Goal: Information Seeking & Learning: Learn about a topic

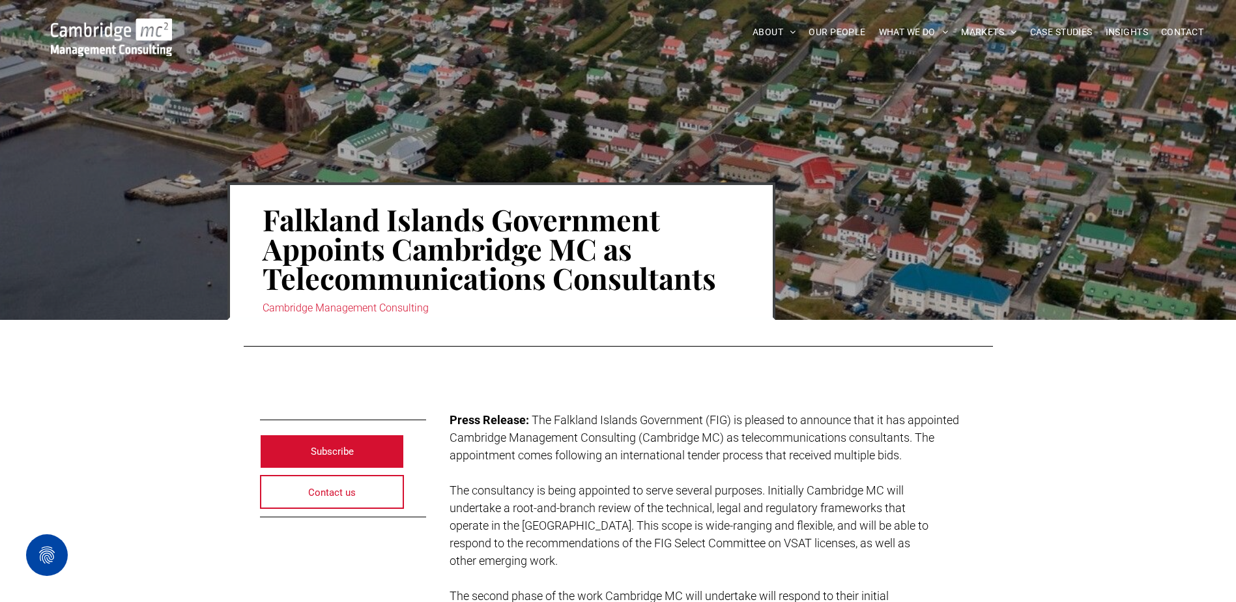
click at [810, 339] on div at bounding box center [618, 346] width 749 height 15
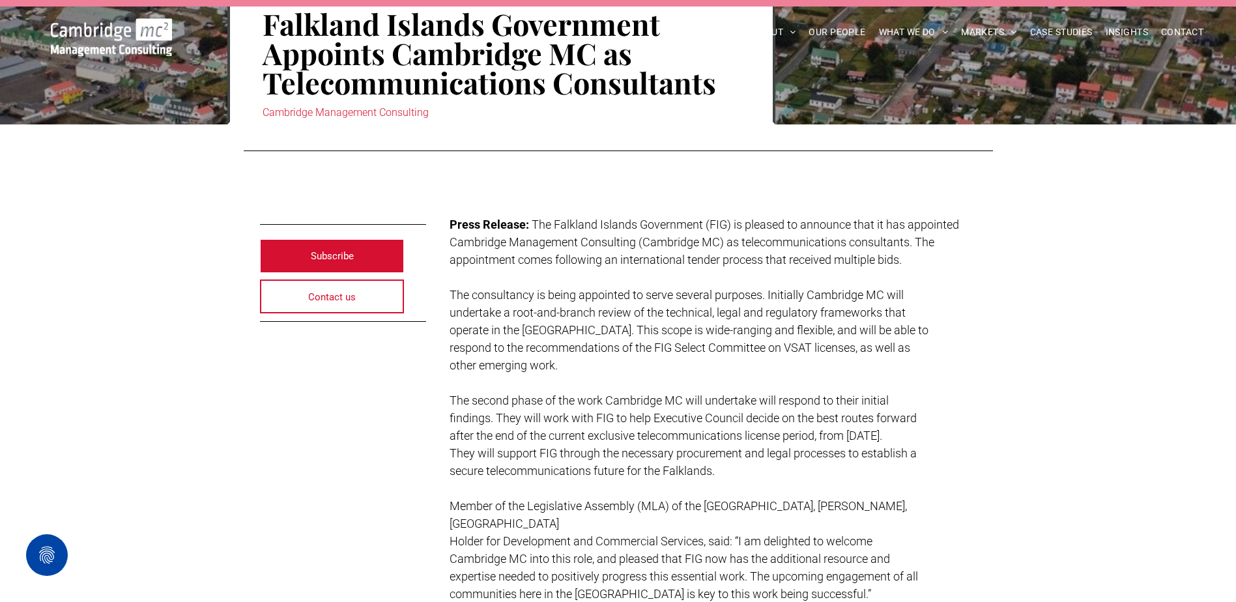
click at [720, 245] on span "The Falkland Islands Government (FIG) is pleased to announce that it has appoin…" at bounding box center [703, 233] width 509 height 31
click at [707, 94] on h1 "Falkland Islands Government Appoints Cambridge MC as Telecommunications Consult…" at bounding box center [501, 53] width 477 height 91
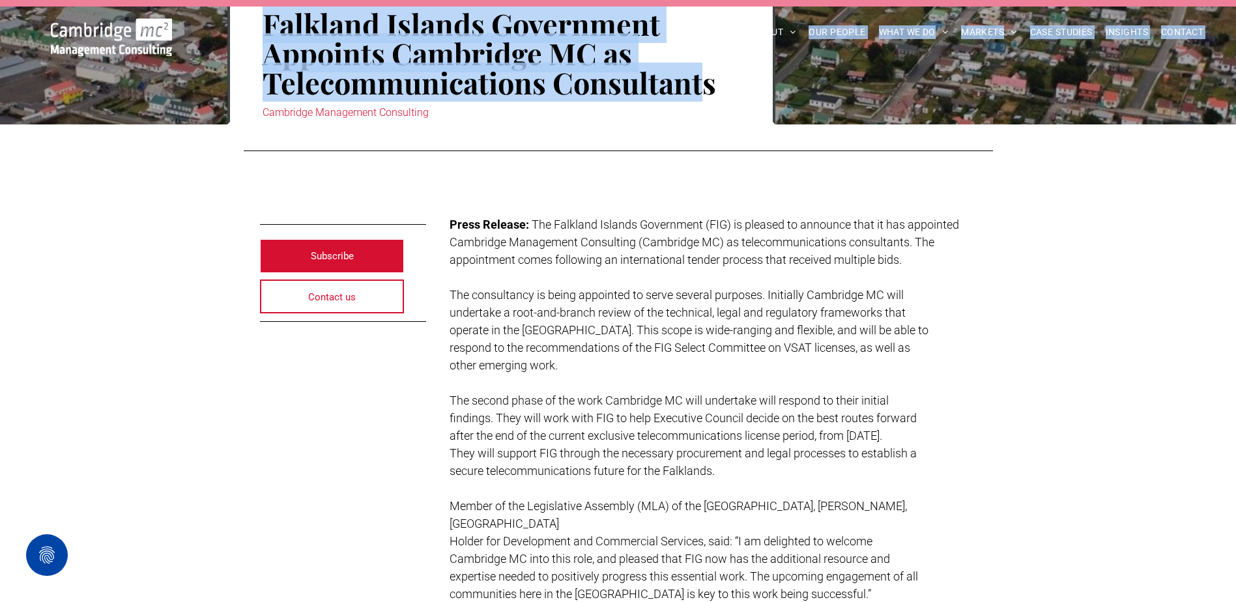
drag, startPoint x: 704, startPoint y: 91, endPoint x: 347, endPoint y: 46, distance: 359.8
copy div "ABOUT US CHARITY ARMED FORCES COVENANT CAREERS PRESS RELEASES OUR PEOPLE WHAT W…"
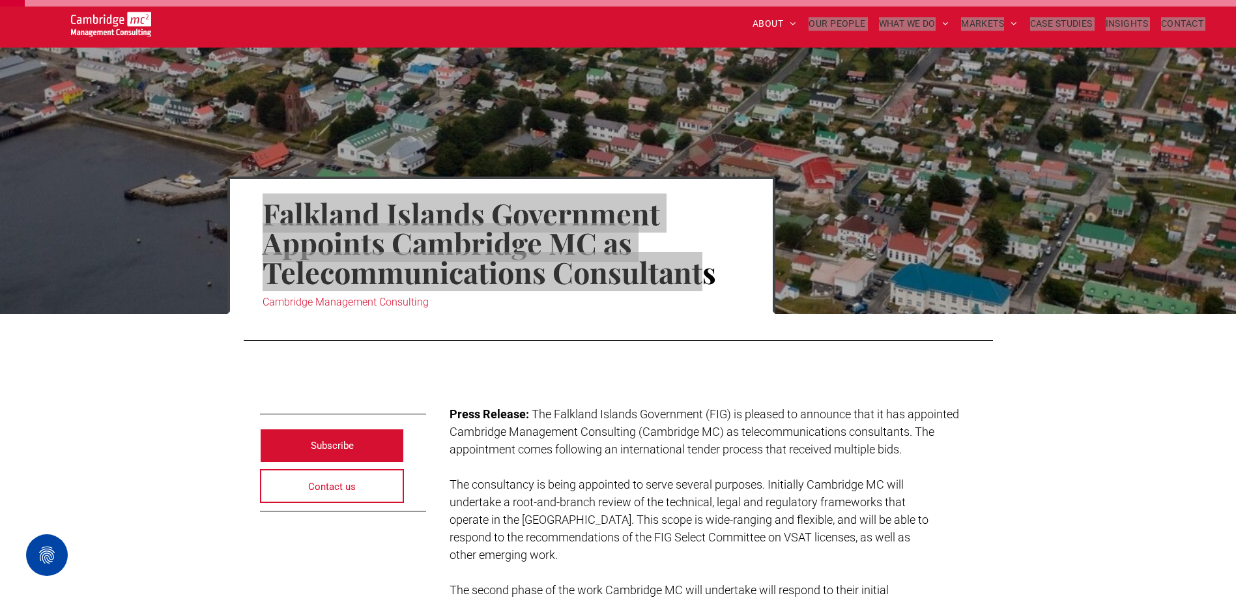
scroll to position [0, 0]
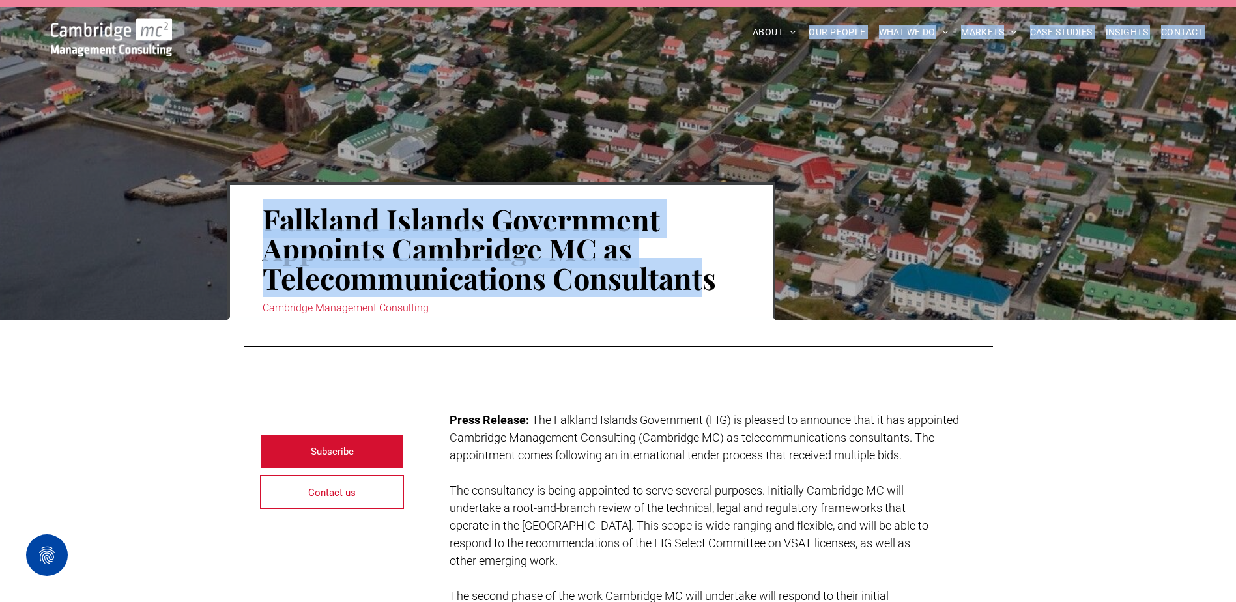
click at [672, 417] on span "The Falkland Islands Government (FIG) is pleased to announce that it has appoin…" at bounding box center [703, 428] width 509 height 31
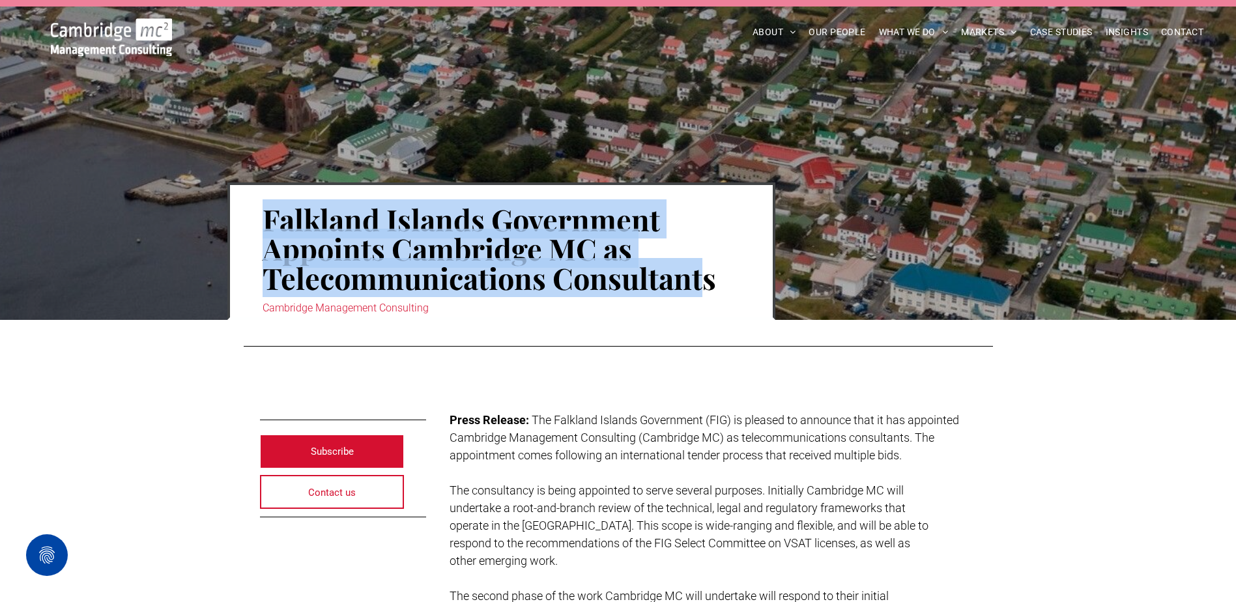
drag, startPoint x: 704, startPoint y: 283, endPoint x: 263, endPoint y: 229, distance: 443.7
click at [263, 229] on h1 "Falkland Islands Government Appoints Cambridge MC as Telecommunications Consult…" at bounding box center [501, 248] width 477 height 91
drag, startPoint x: 263, startPoint y: 229, endPoint x: 291, endPoint y: 235, distance: 28.6
copy h1 "Falkland Islands Government Appoints Cambridge MC as Telecommunications Consult…"
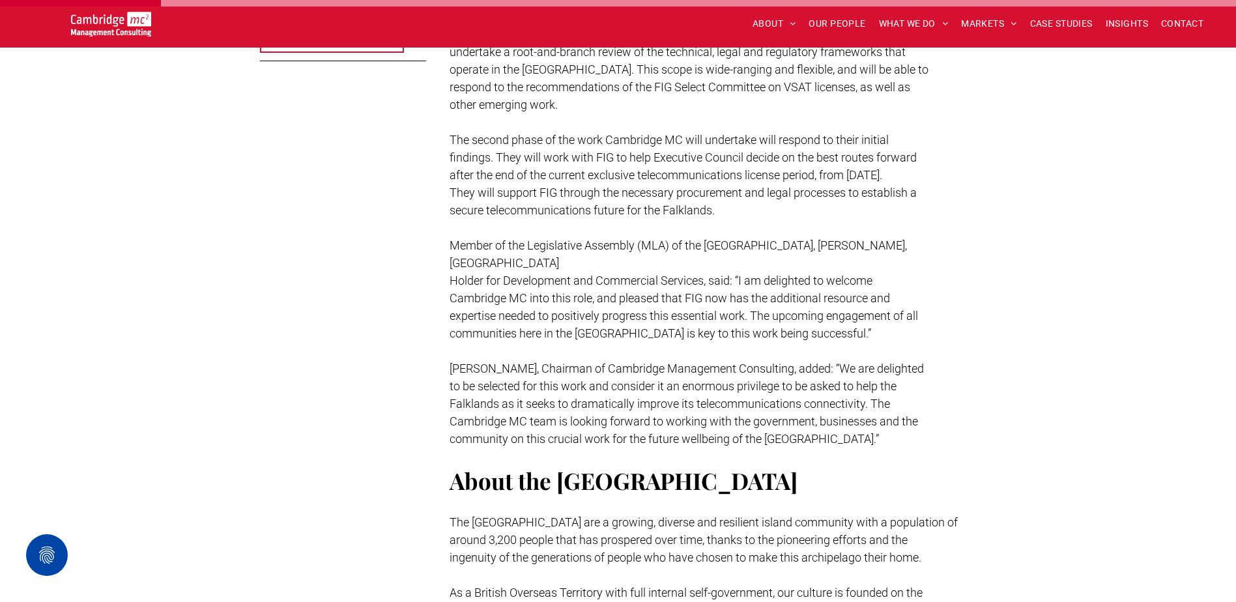
scroll to position [326, 0]
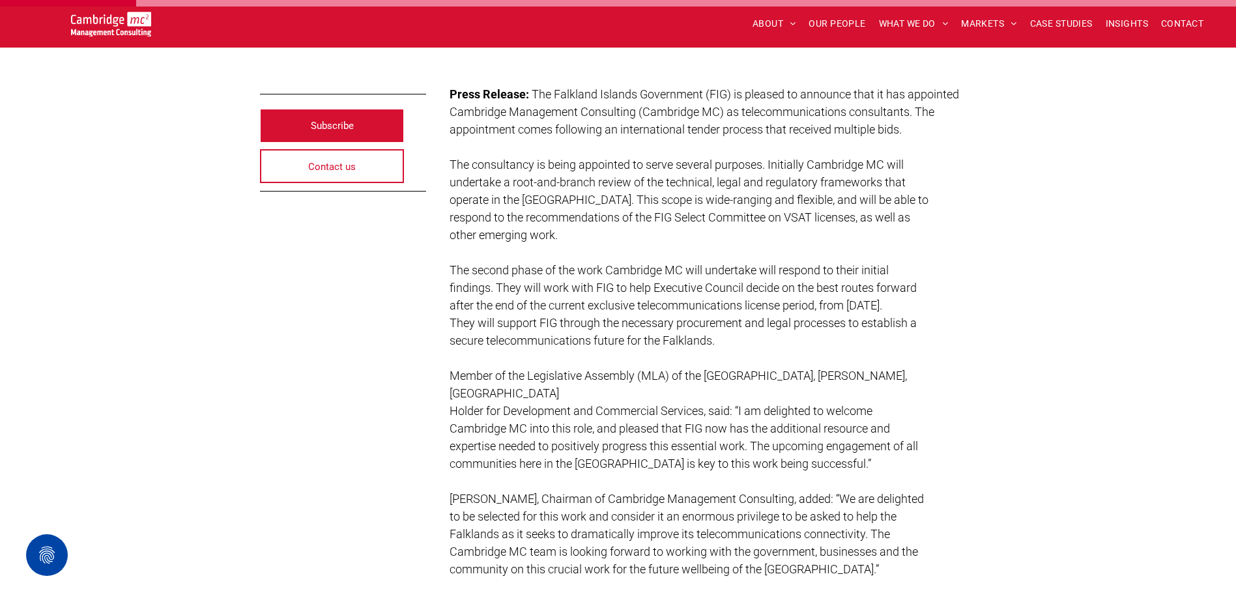
click at [461, 242] on p "other emerging work." at bounding box center [712, 235] width 527 height 18
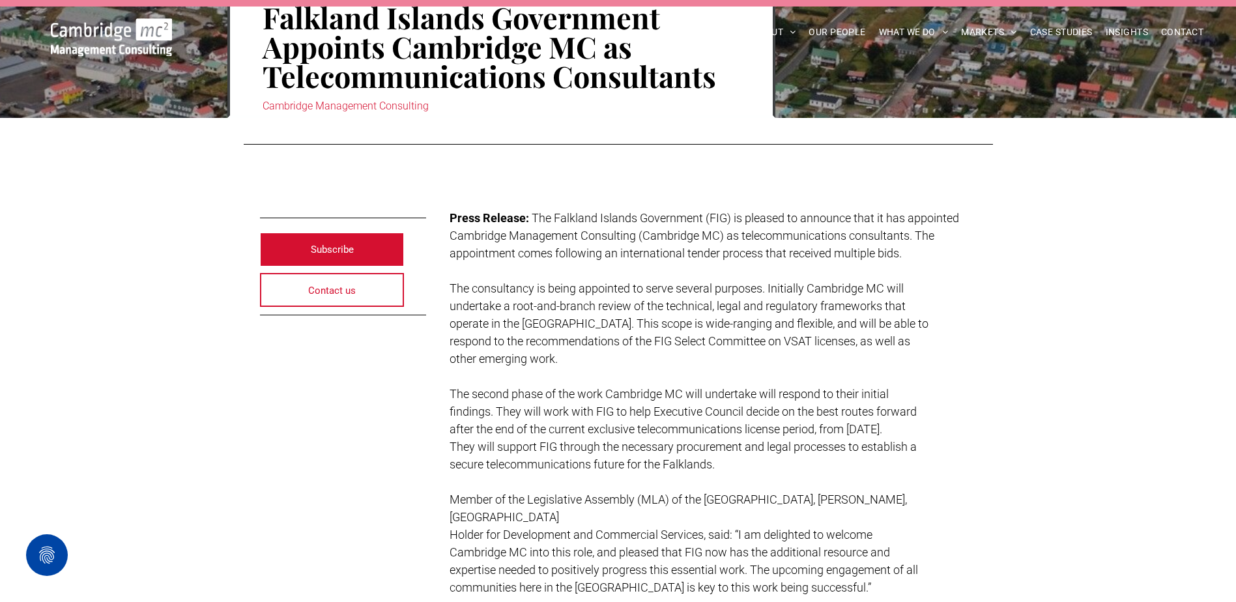
scroll to position [0, 0]
